Goal: Task Accomplishment & Management: Manage account settings

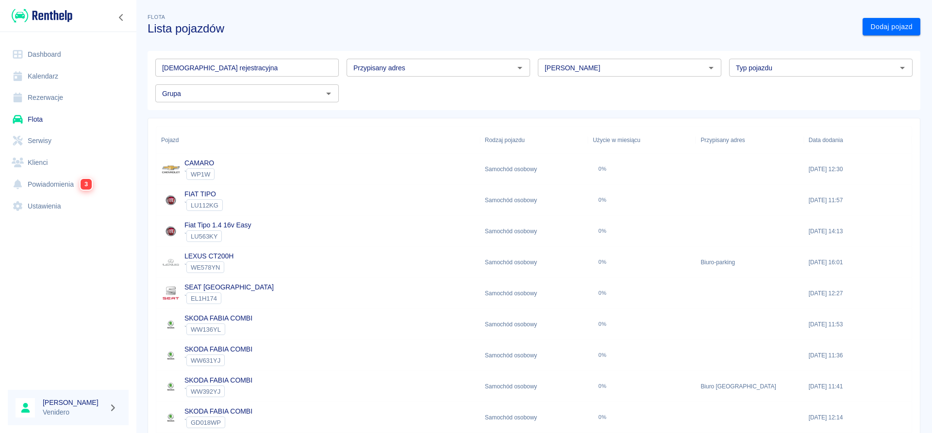
click at [191, 67] on input "[DEMOGRAPHIC_DATA] rejestracyjna" at bounding box center [246, 68] width 183 height 18
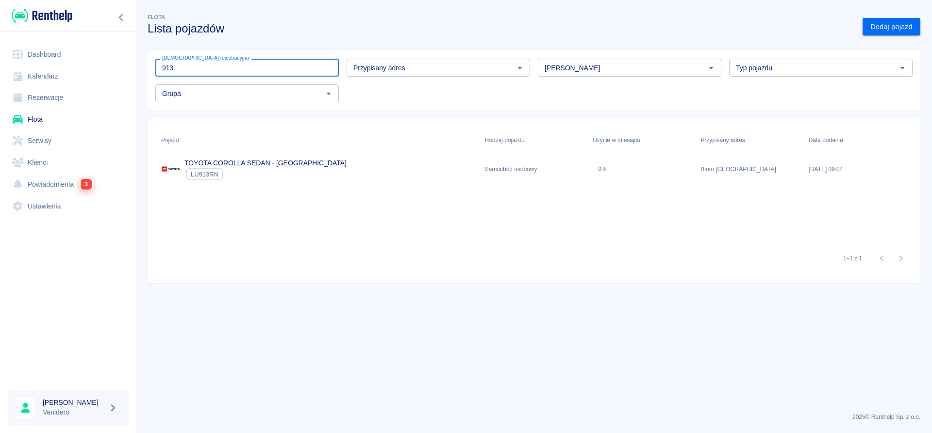
type input "913"
click at [262, 158] on div "TOYOTA COROLLA SEDAN - [GEOGRAPHIC_DATA] ` LU913RN" at bounding box center [318, 169] width 324 height 31
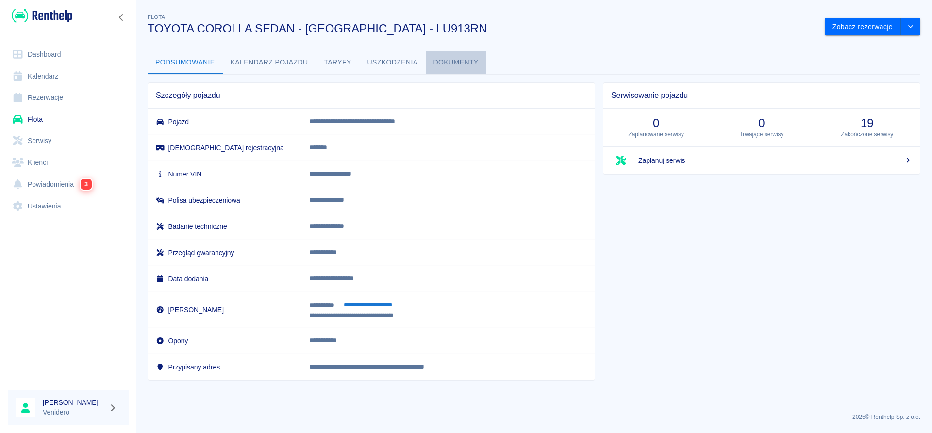
click at [436, 65] on button "Dokumenty" at bounding box center [456, 62] width 61 height 23
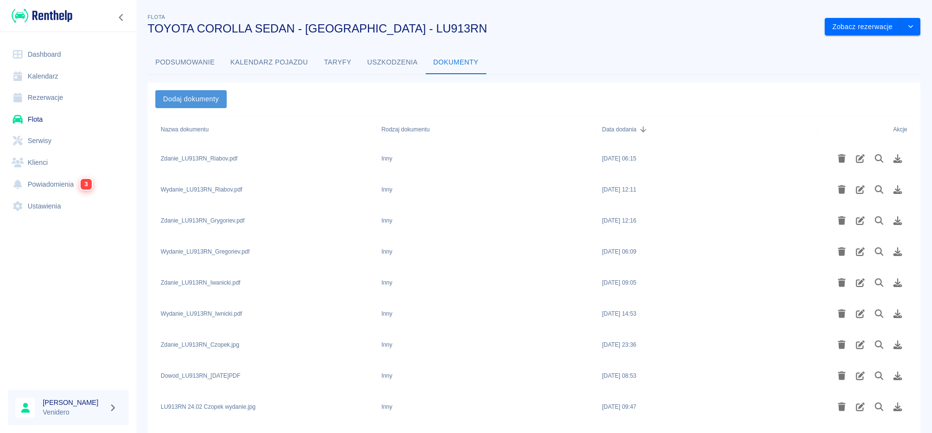
click at [195, 93] on button "Dodaj dokumenty" at bounding box center [190, 99] width 71 height 18
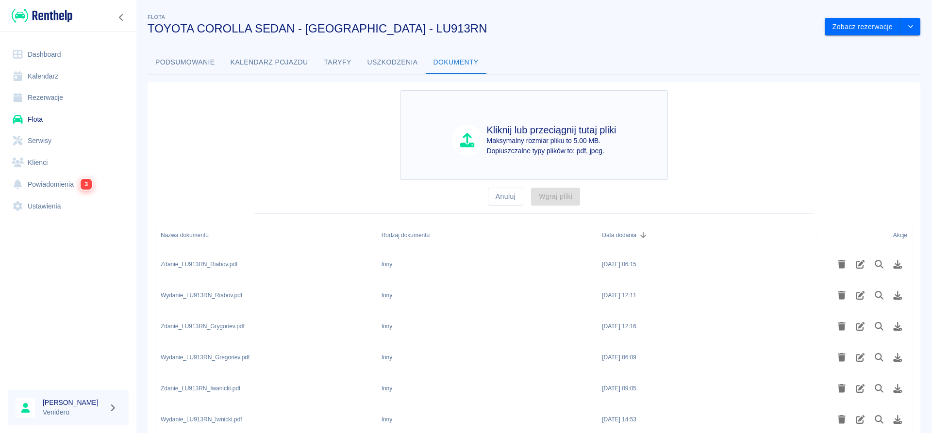
click at [509, 138] on p "Maksymalny rozmiar pliku to 5.00 MB." at bounding box center [552, 141] width 130 height 10
type input "C:\fakepath\Wydanie_LU913RN_Riabov1.pdf"
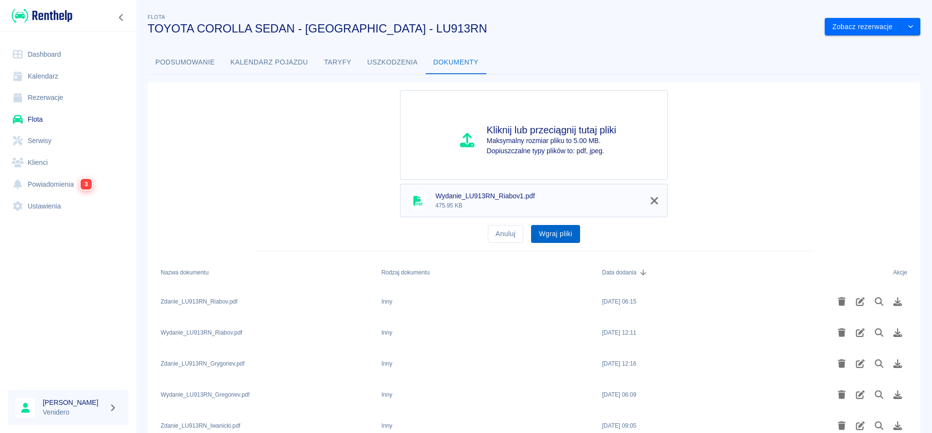
click at [563, 235] on button "Wgraj pliki" at bounding box center [555, 234] width 49 height 18
